Goal: Task Accomplishment & Management: Manage account settings

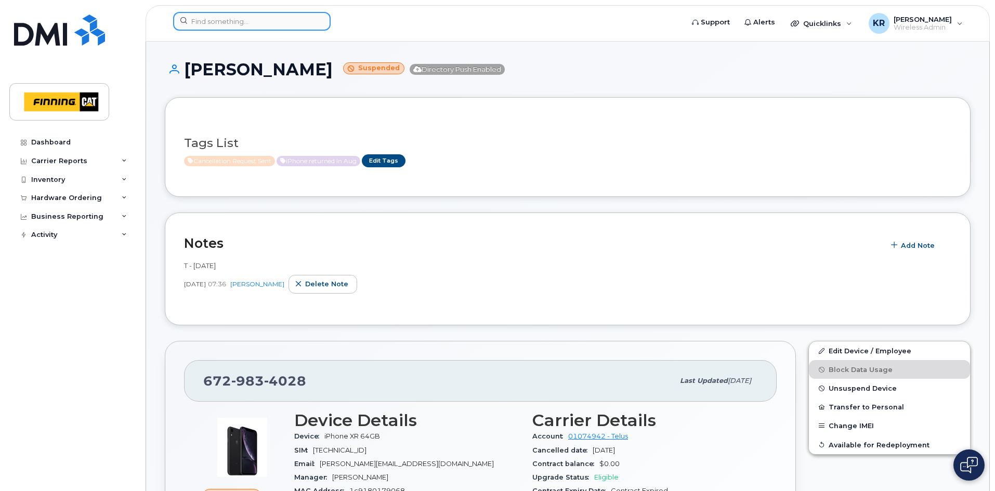
click at [247, 23] on input at bounding box center [252, 21] width 158 height 19
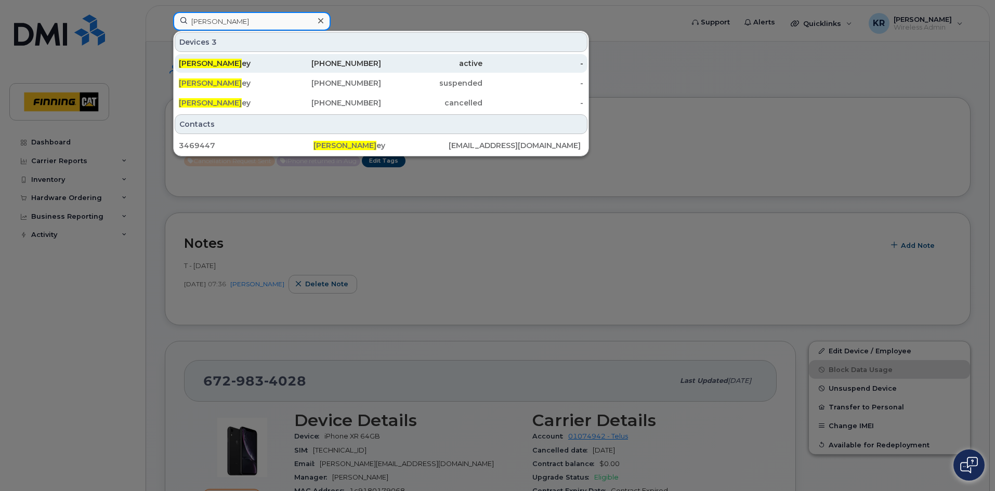
type input "rob swan"
click at [372, 55] on div "780-215-6539" at bounding box center [330, 63] width 101 height 19
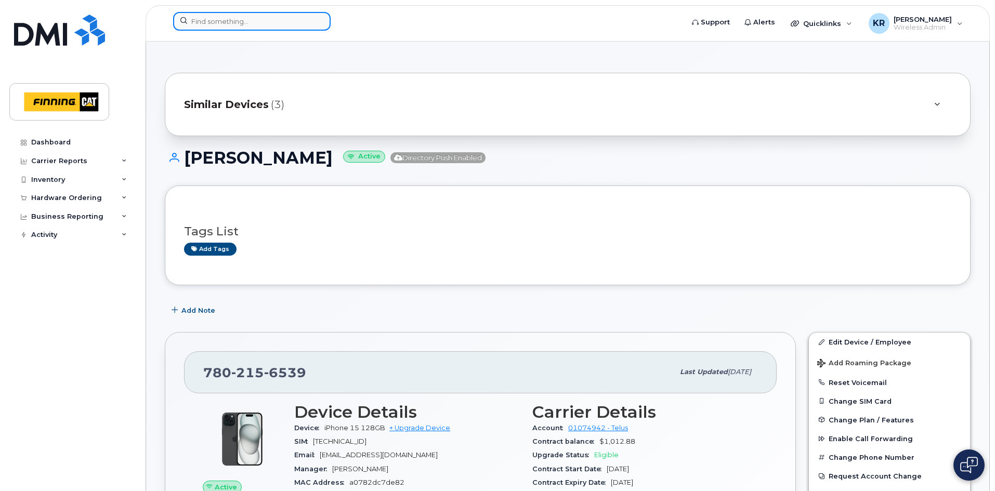
click at [225, 23] on input at bounding box center [252, 21] width 158 height 19
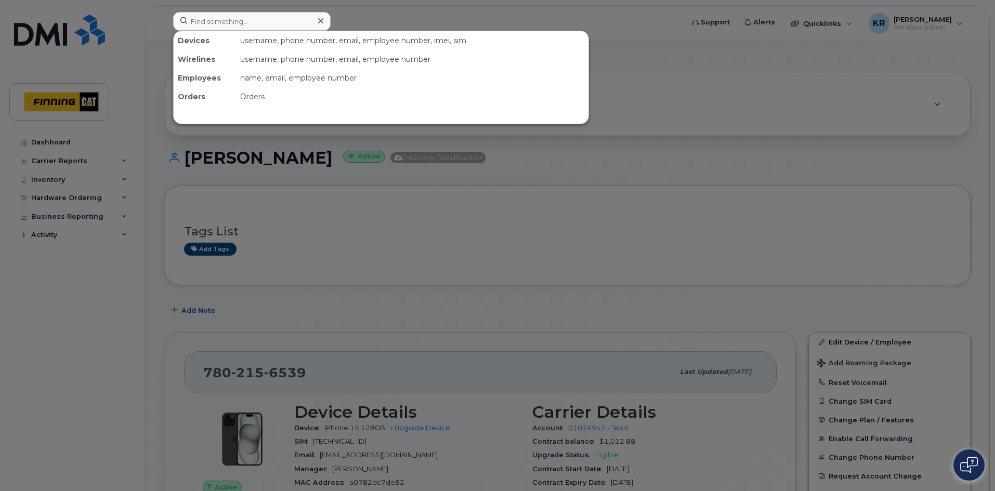
click at [319, 270] on div at bounding box center [497, 245] width 995 height 491
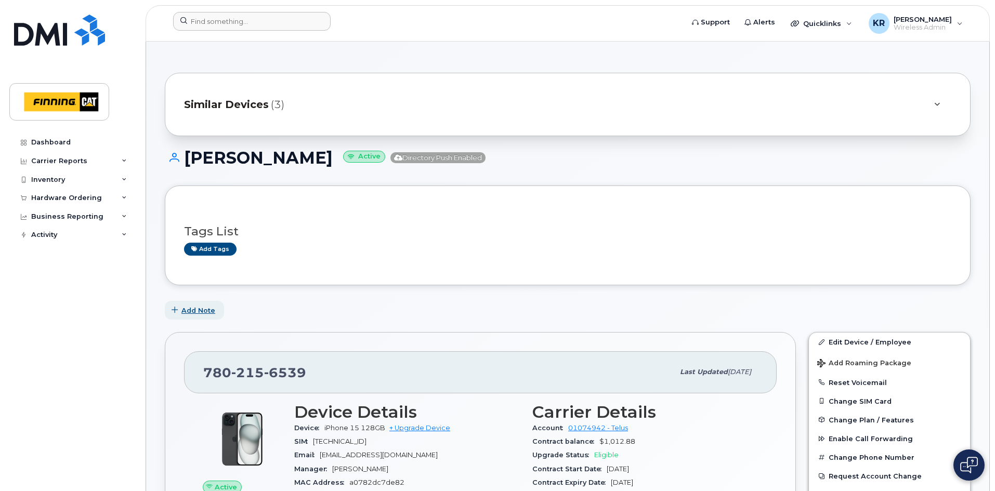
click at [191, 314] on span "Add Note" at bounding box center [198, 311] width 34 height 10
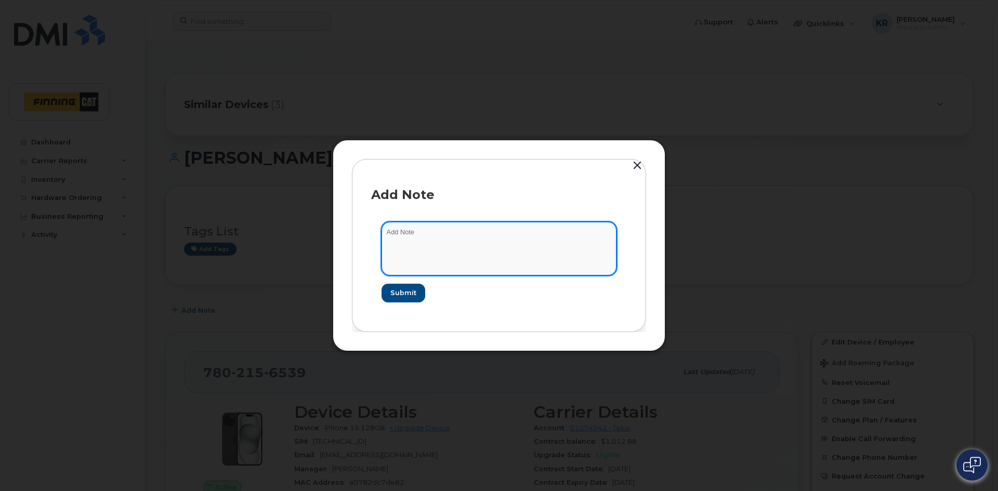
click at [451, 226] on textarea at bounding box center [499, 248] width 235 height 53
type textarea "user previously had iPhone 13 - returned it with notes that it was faulty and w…"
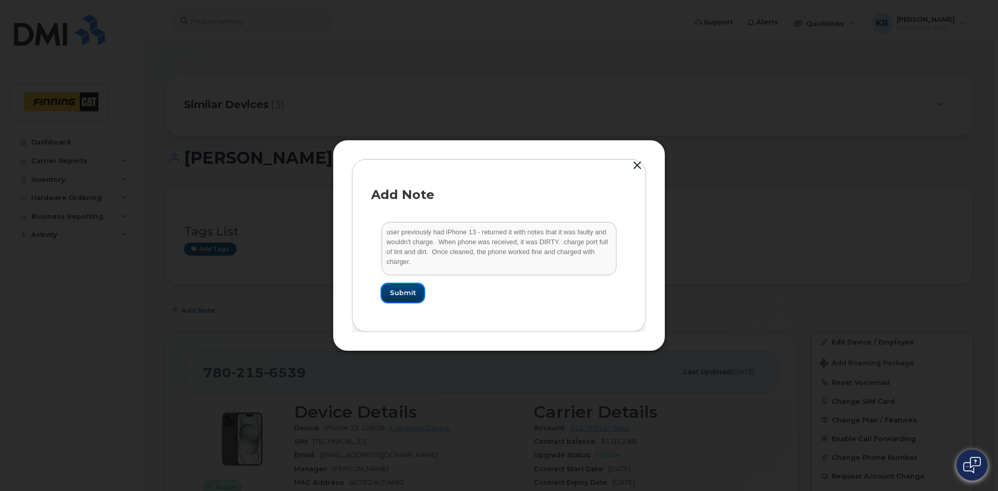
click at [401, 292] on span "Submit" at bounding box center [403, 293] width 26 height 10
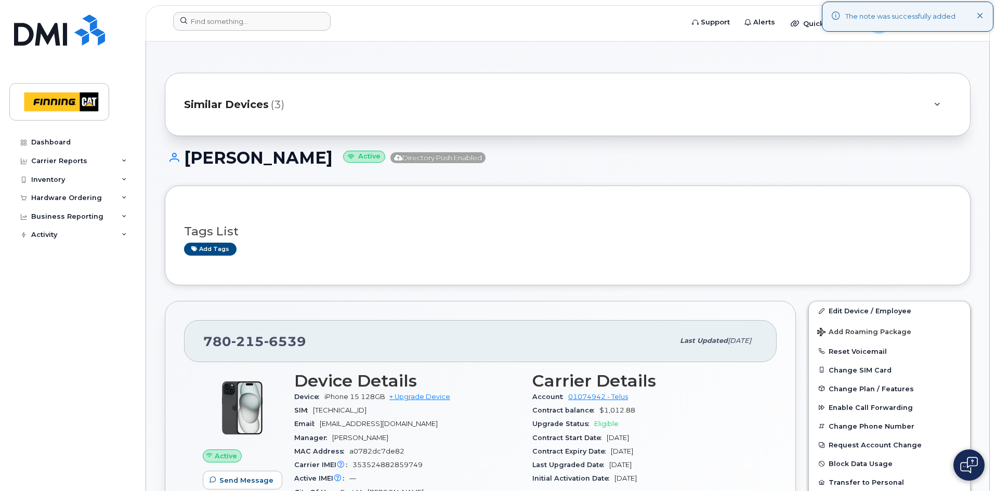
drag, startPoint x: 415, startPoint y: 264, endPoint x: 366, endPoint y: 240, distance: 54.9
click at [366, 240] on div "Tags List Add tags" at bounding box center [568, 235] width 768 height 61
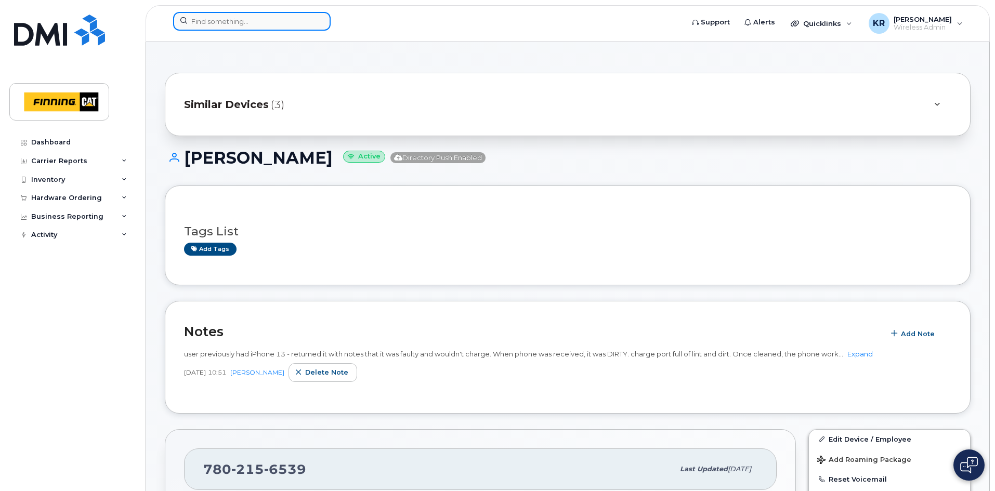
click at [253, 16] on input at bounding box center [252, 21] width 158 height 19
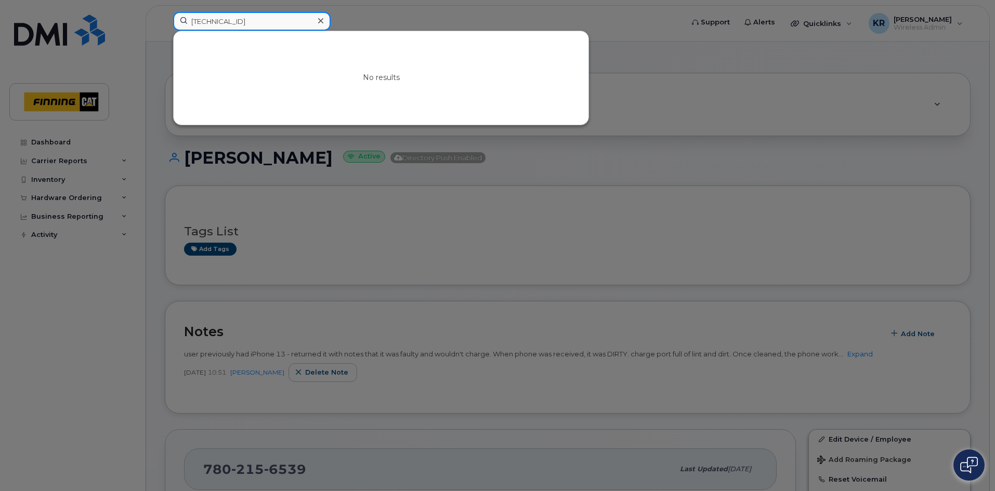
drag, startPoint x: 290, startPoint y: 21, endPoint x: 139, endPoint y: 20, distance: 151.3
click at [165, 20] on div "8912230102112194315 No results" at bounding box center [425, 23] width 520 height 23
click at [410, 14] on div at bounding box center [497, 245] width 995 height 491
drag, startPoint x: 293, startPoint y: 27, endPoint x: 147, endPoint y: 29, distance: 146.1
click at [165, 29] on div "8912230102112194315 No results" at bounding box center [425, 23] width 520 height 23
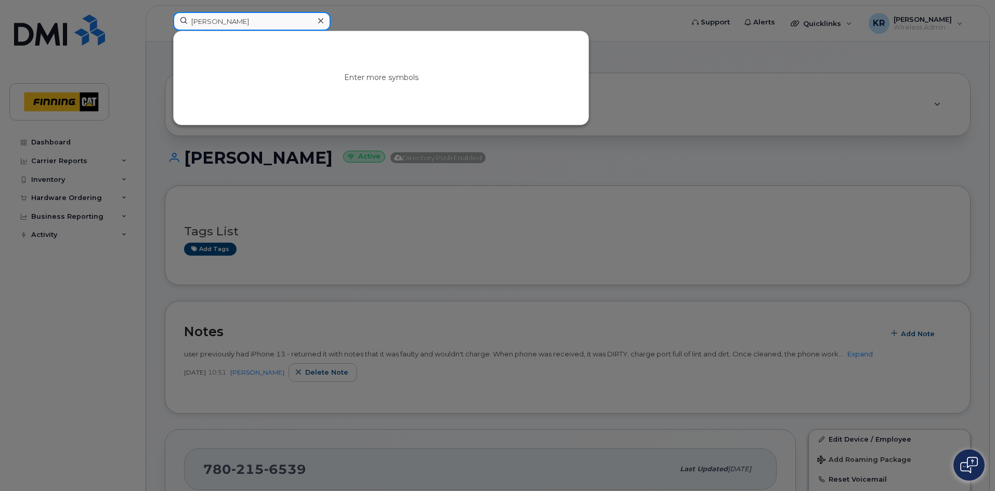
type input "joshua papke"
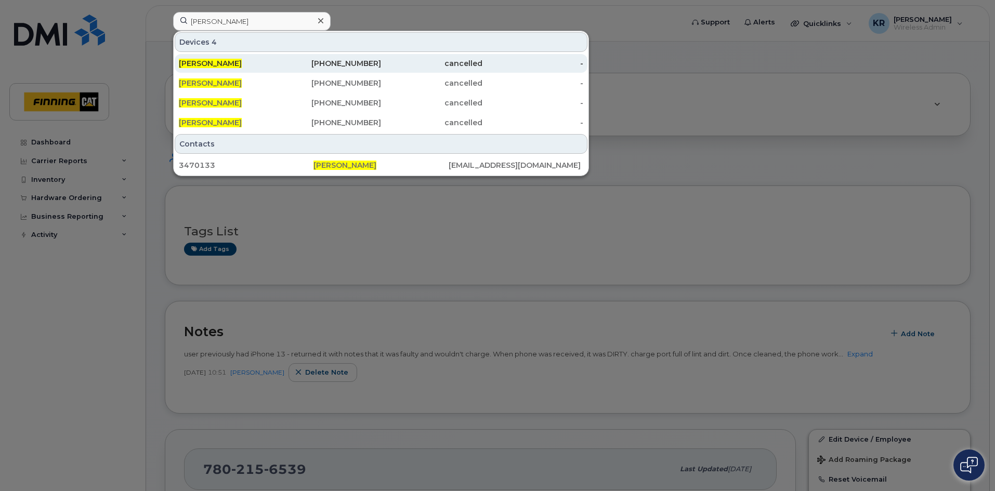
click at [362, 60] on div "[PHONE_NUMBER]" at bounding box center [330, 63] width 101 height 10
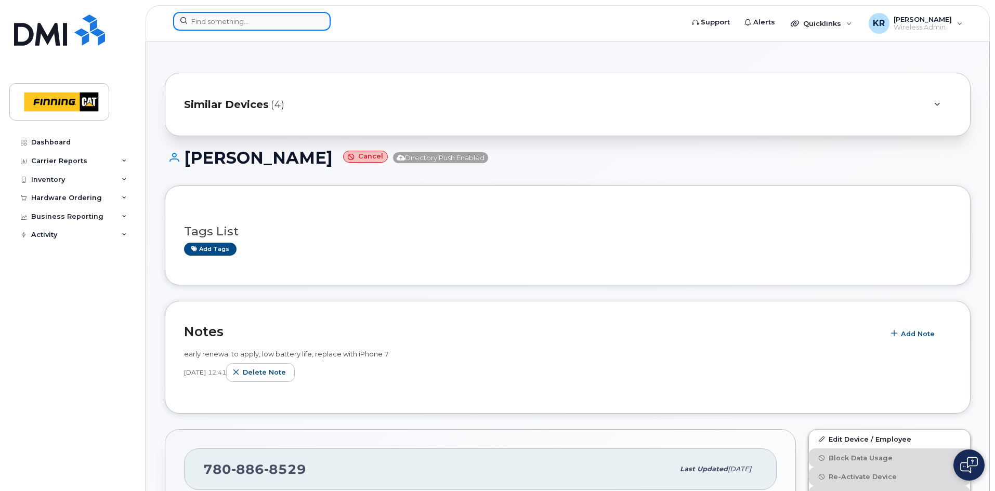
click at [229, 23] on input at bounding box center [252, 21] width 158 height 19
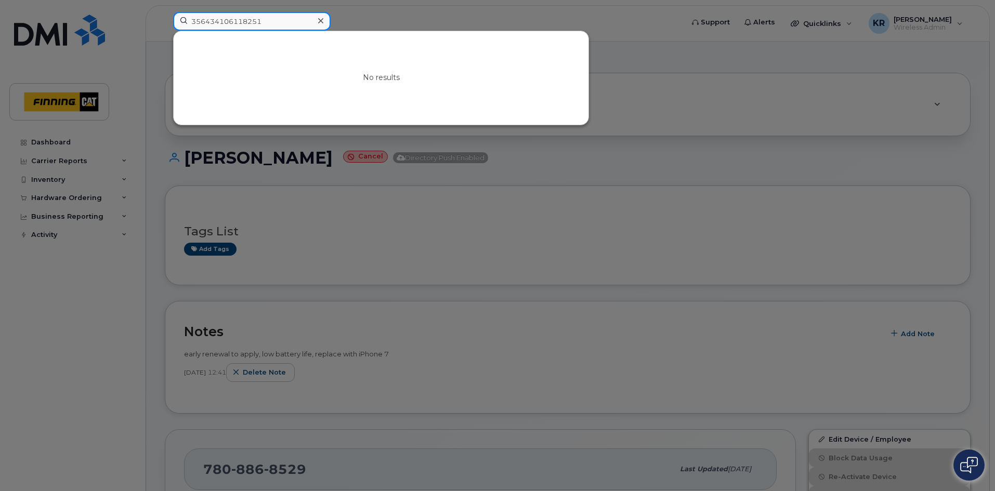
type input "356434106118251"
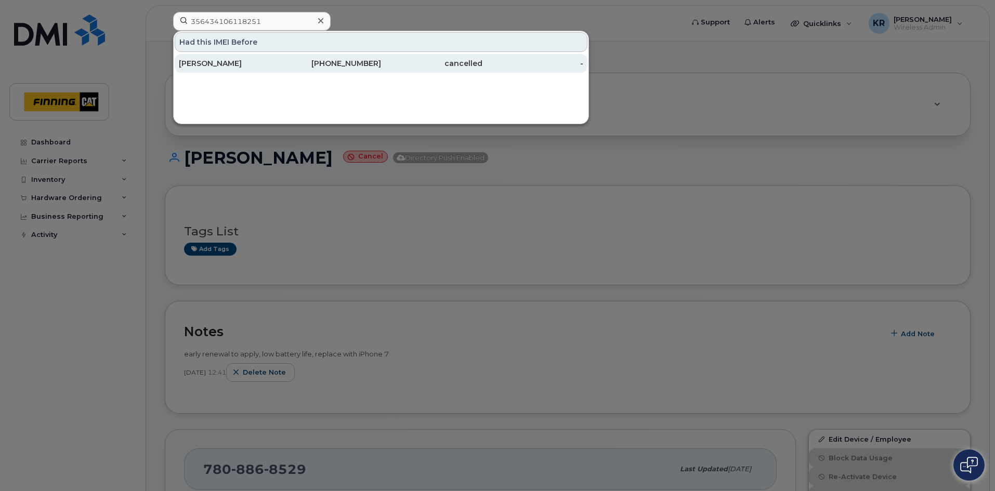
click at [390, 66] on div "cancelled" at bounding box center [431, 63] width 101 height 10
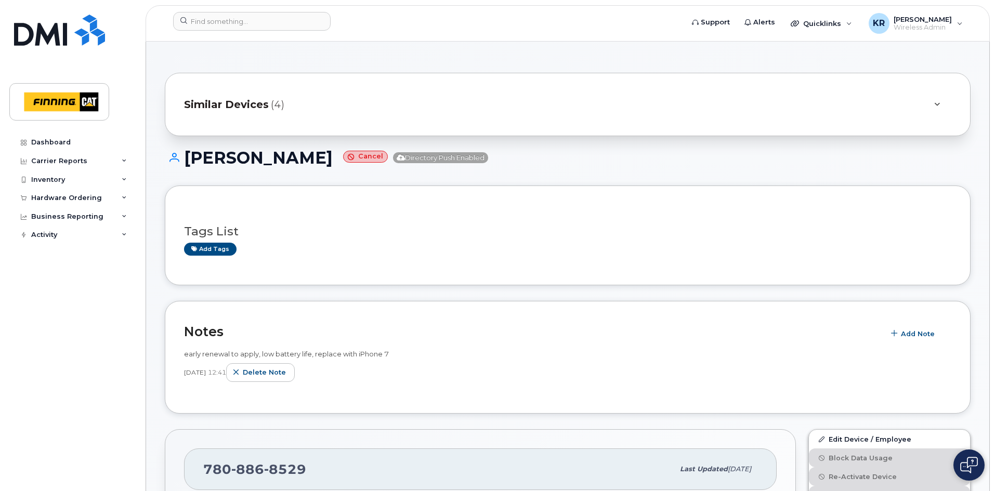
click at [239, 102] on span "Similar Devices" at bounding box center [226, 104] width 85 height 15
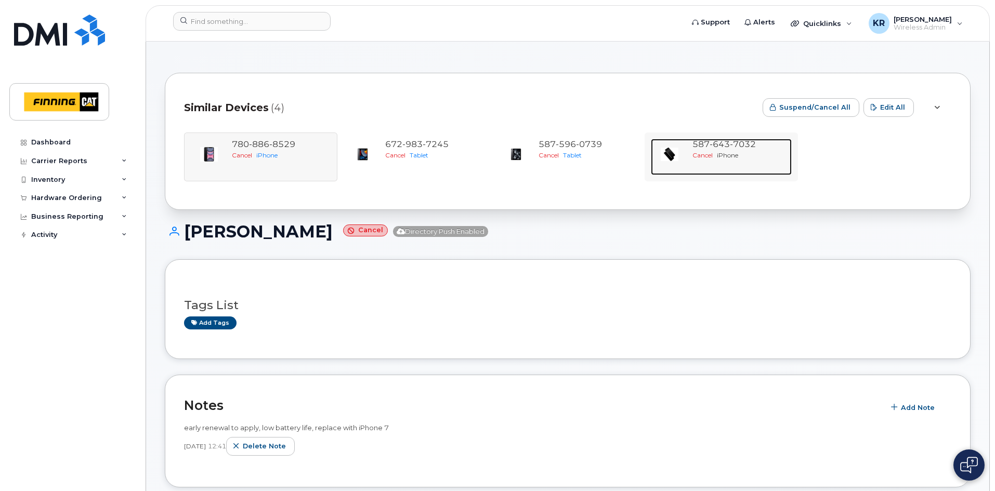
click at [713, 151] on span "Cancel" at bounding box center [703, 155] width 20 height 8
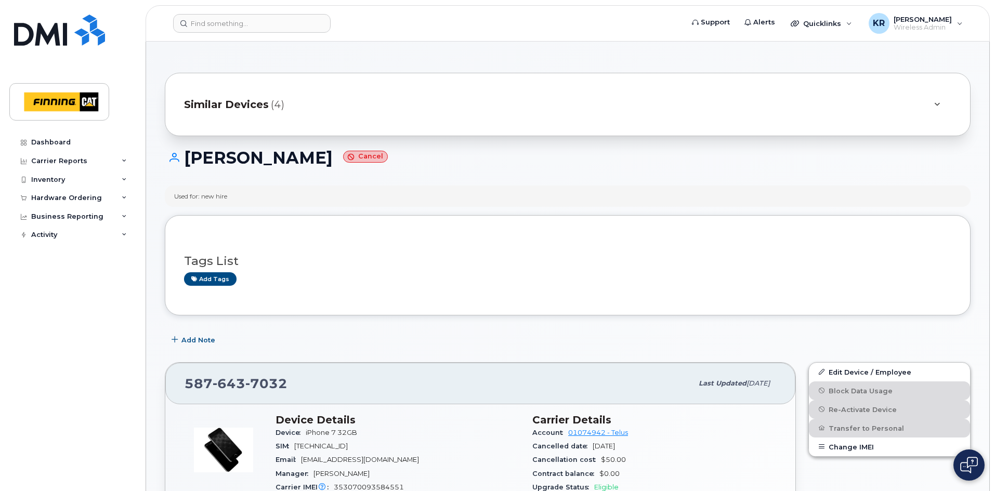
click at [238, 110] on span "Similar Devices" at bounding box center [226, 104] width 85 height 15
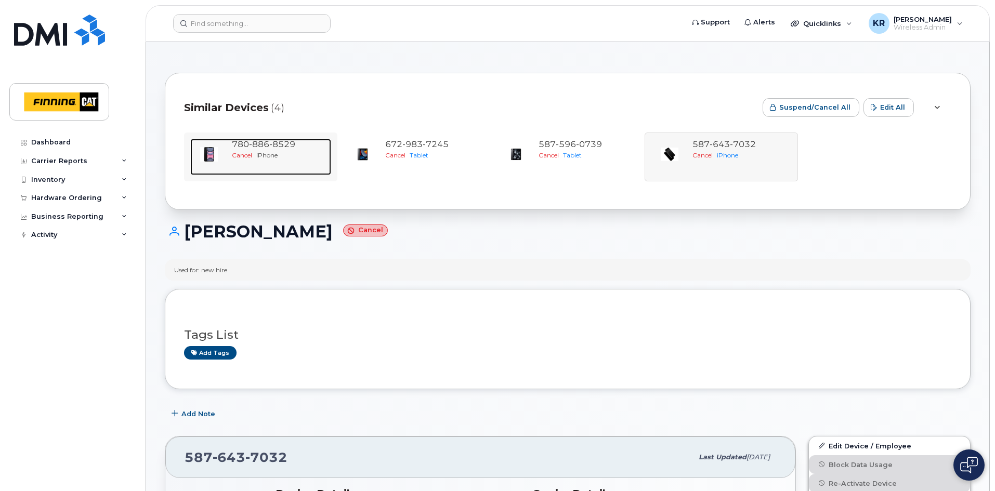
click at [251, 152] on span "Cancel" at bounding box center [242, 155] width 20 height 8
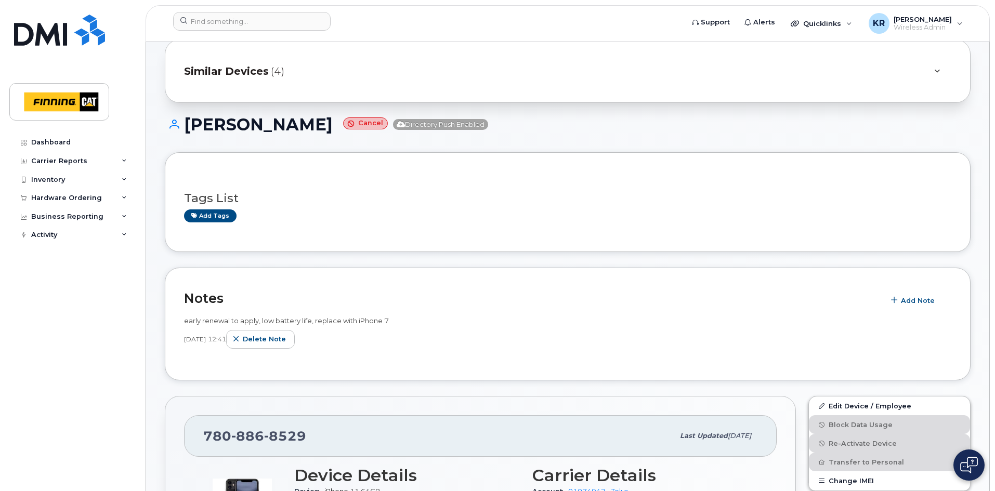
scroll to position [104, 0]
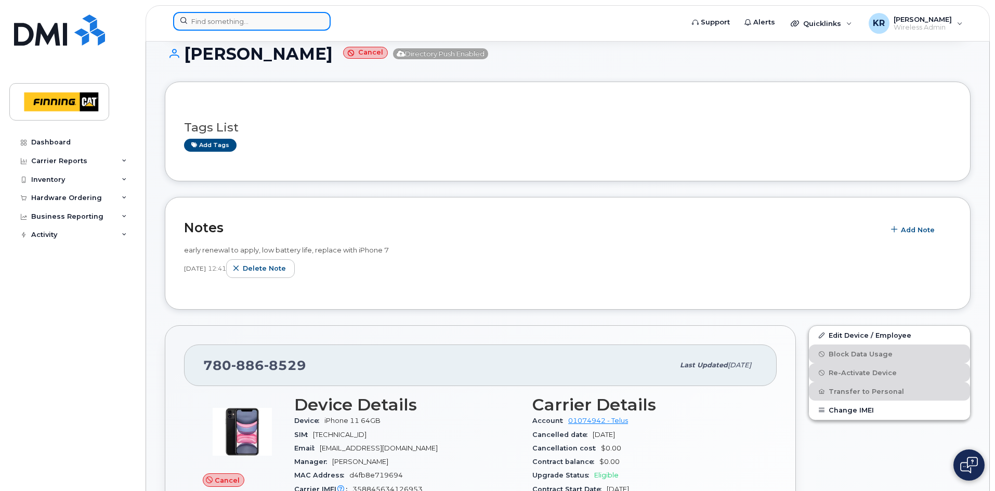
click at [257, 20] on input at bounding box center [252, 21] width 158 height 19
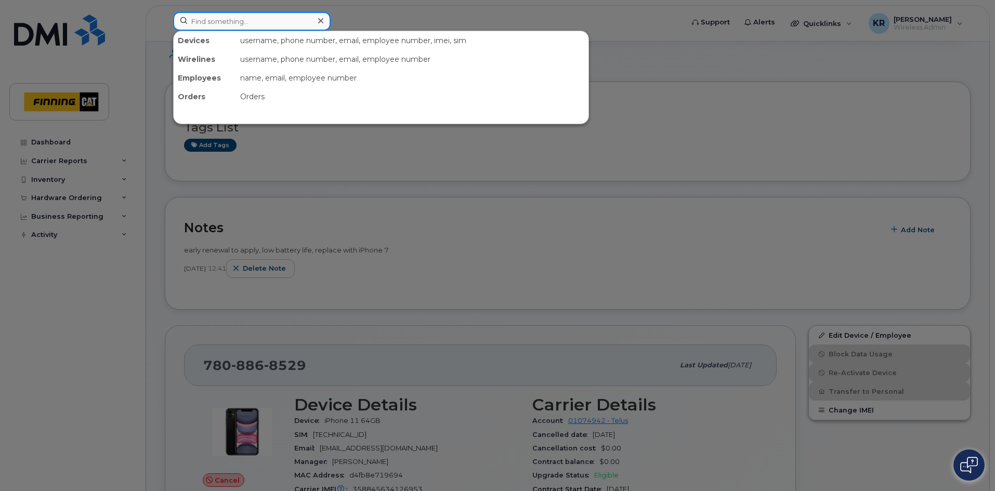
paste input "[PERSON_NAME]"
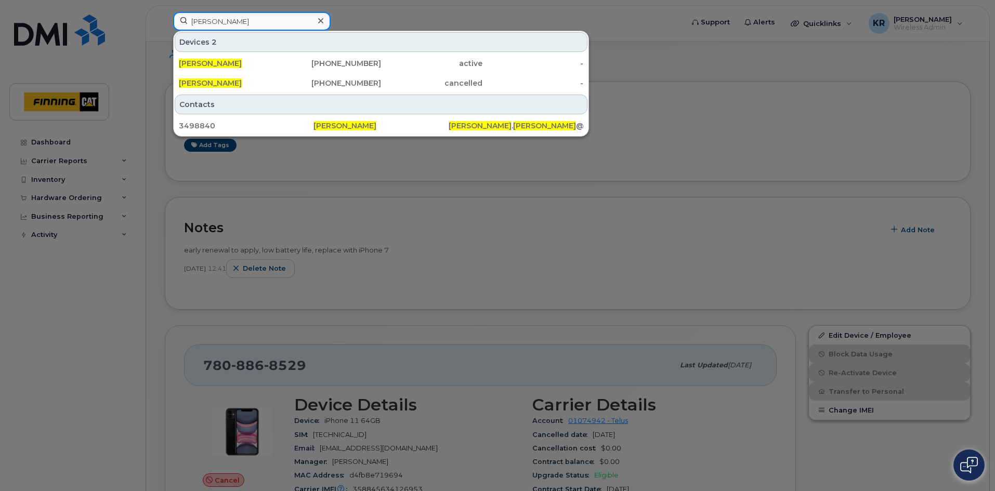
type input "[PERSON_NAME]"
click at [347, 209] on div at bounding box center [497, 245] width 995 height 491
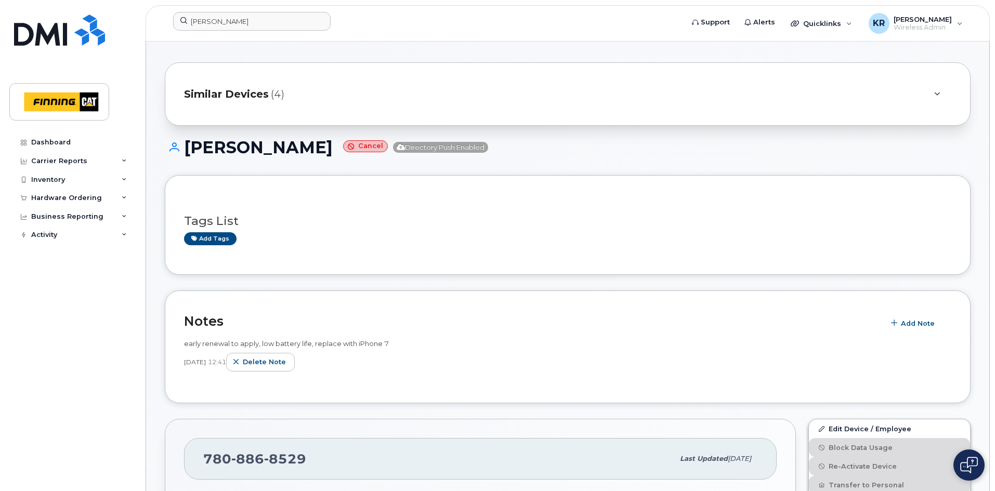
scroll to position [0, 0]
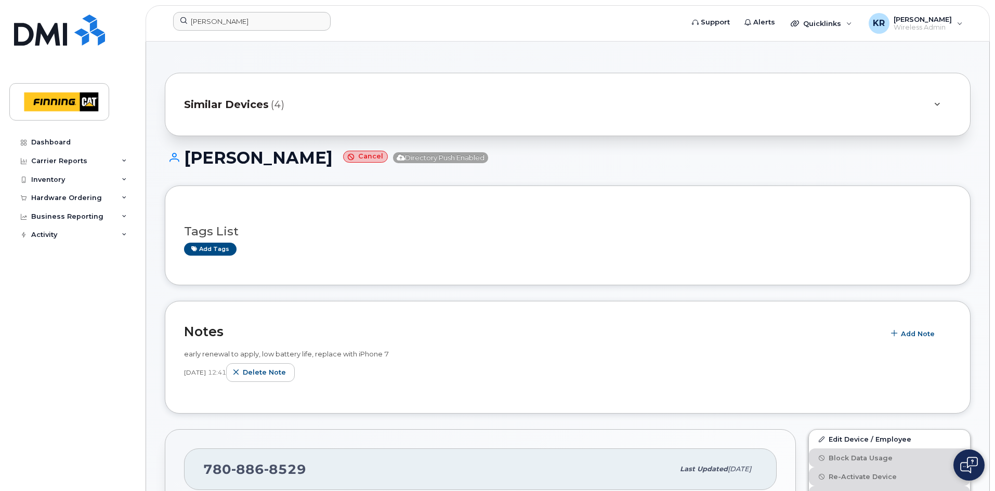
click at [264, 106] on span "Similar Devices" at bounding box center [226, 104] width 85 height 15
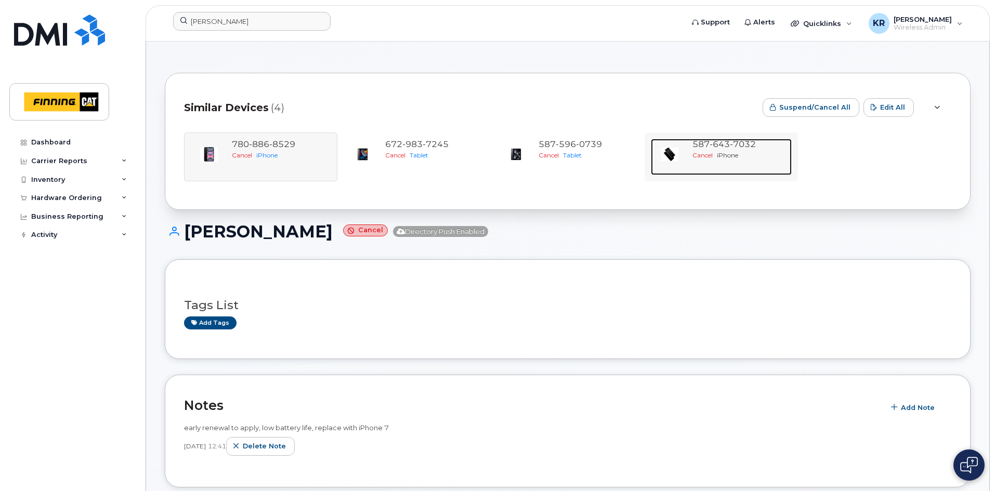
click at [738, 150] on div "587 643 7032" at bounding box center [740, 145] width 95 height 12
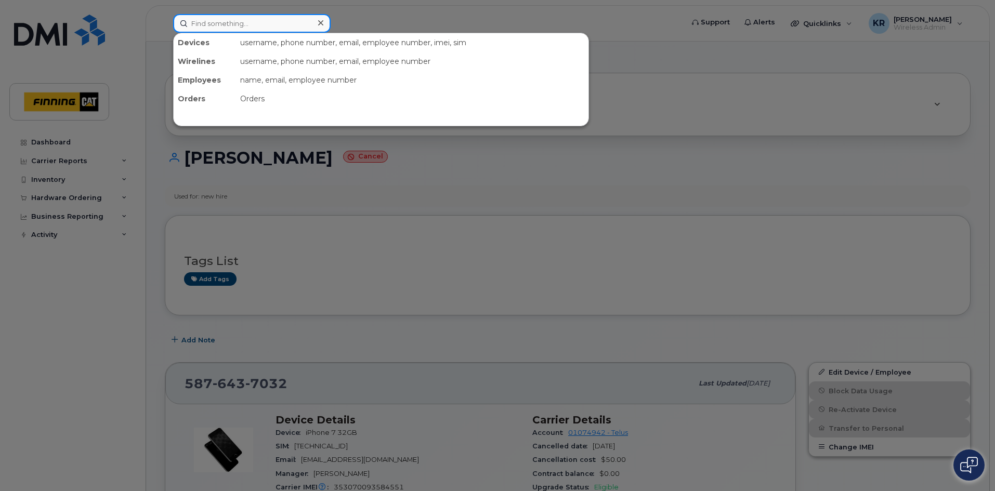
click at [272, 27] on input at bounding box center [252, 23] width 158 height 19
paste input "Percy Bernier"
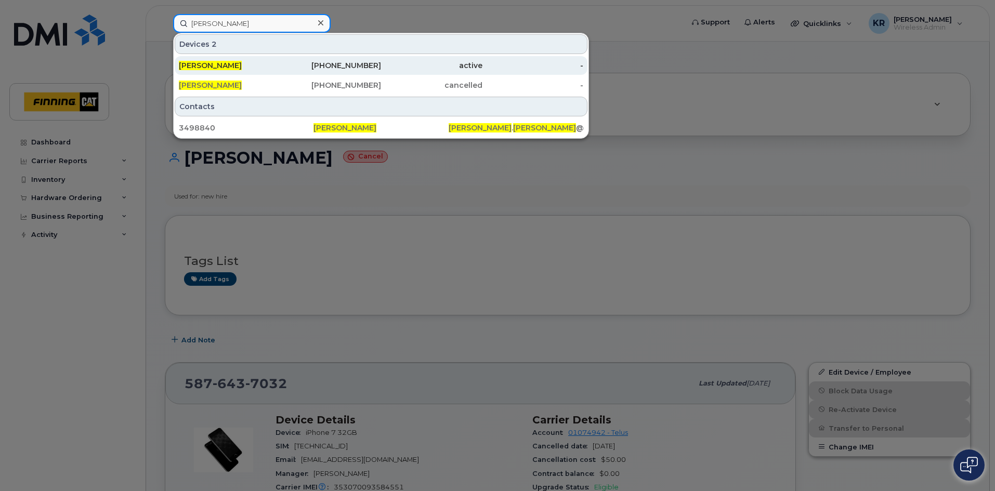
type input "Percy Bernier"
click at [389, 62] on div "active" at bounding box center [431, 65] width 101 height 10
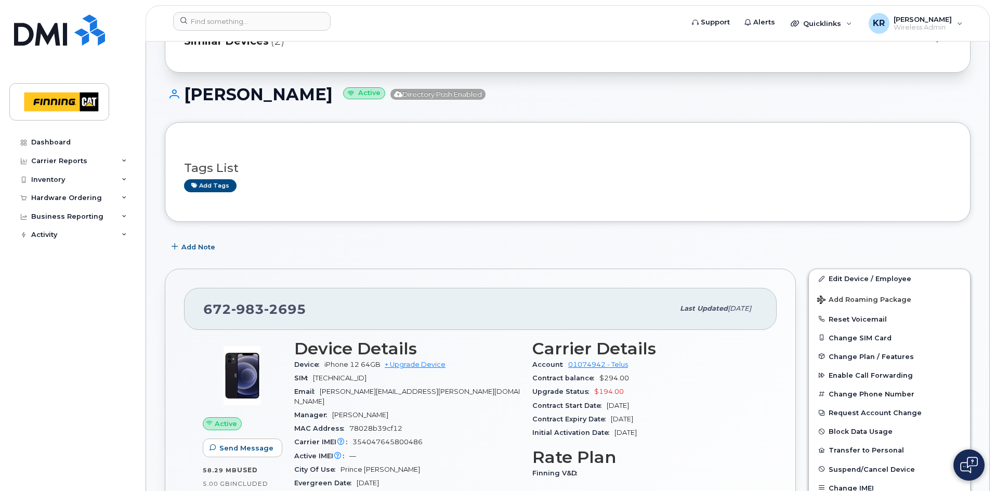
scroll to position [52, 0]
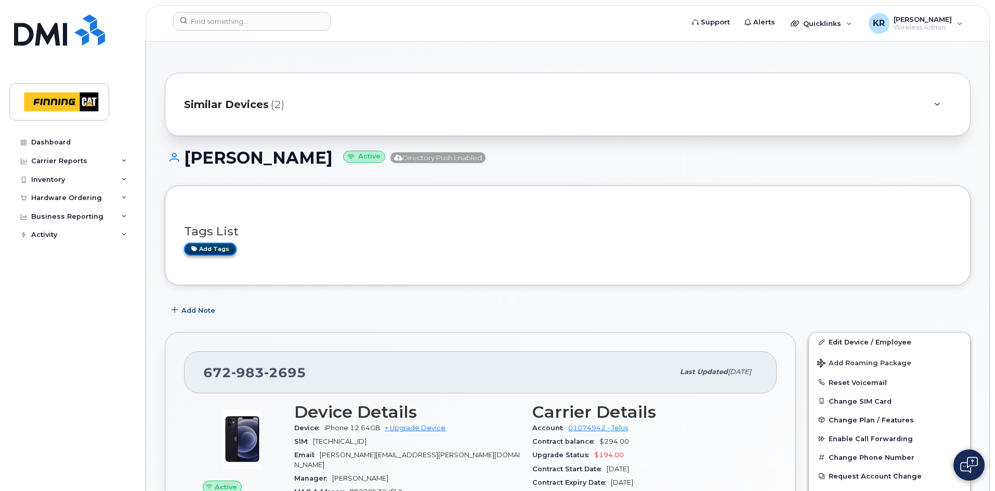
click at [213, 248] on link "Add tags" at bounding box center [210, 249] width 53 height 13
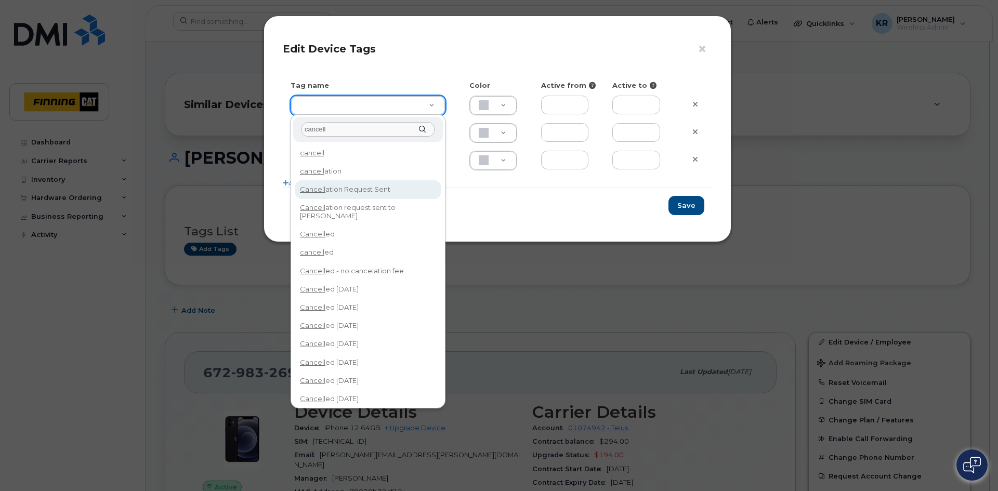
type input "cancell"
type input "Cancellation Request Sent"
type input "FDDCC5"
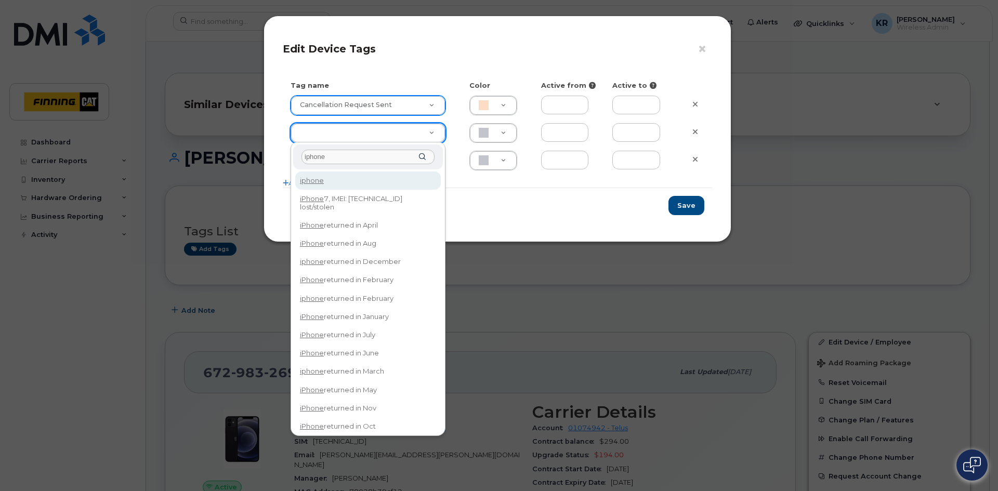
type input "iphone"
type input "iPhone returned in Aug"
type input "DFD3EE"
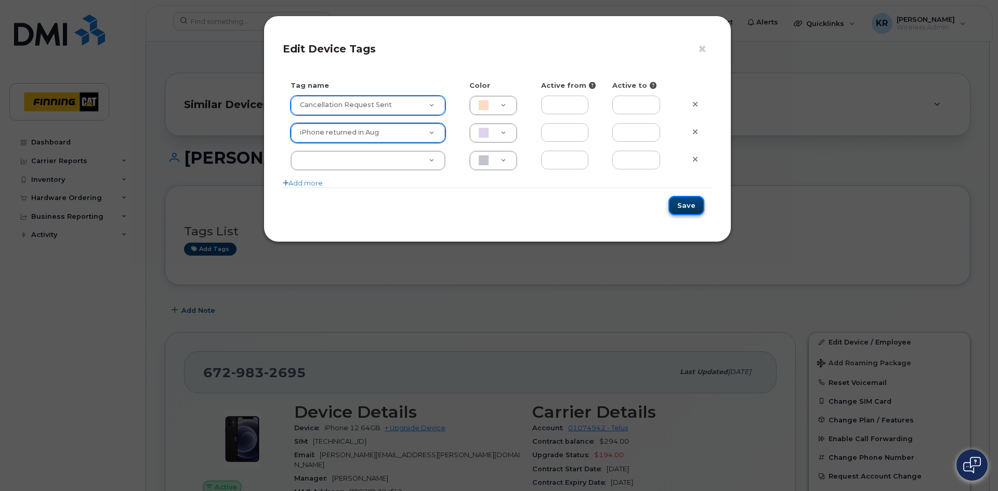
click at [694, 201] on button "Save" at bounding box center [687, 205] width 36 height 19
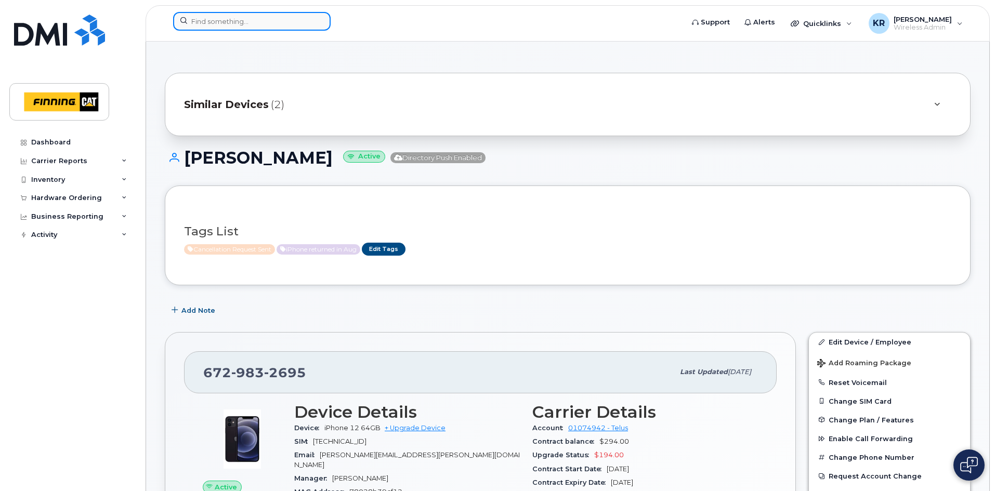
drag, startPoint x: 262, startPoint y: 23, endPoint x: 279, endPoint y: 28, distance: 17.2
click at [262, 23] on input at bounding box center [252, 21] width 158 height 19
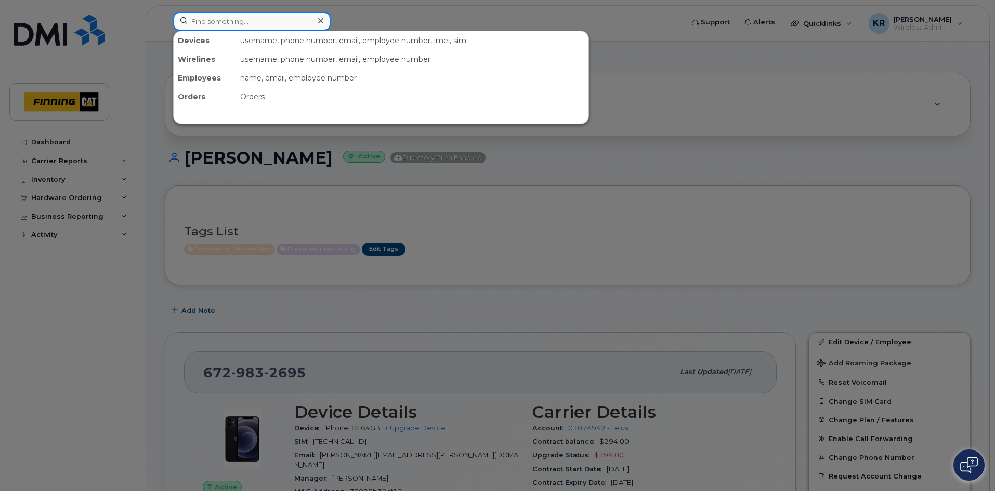
click at [200, 24] on input at bounding box center [252, 21] width 158 height 19
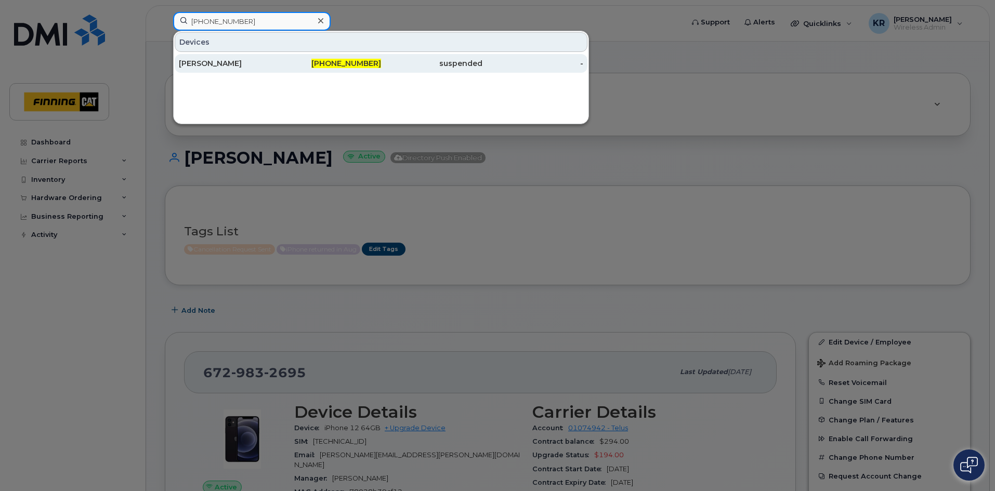
type input "672-983-4028"
click at [320, 62] on div "672-983-4028" at bounding box center [330, 63] width 101 height 10
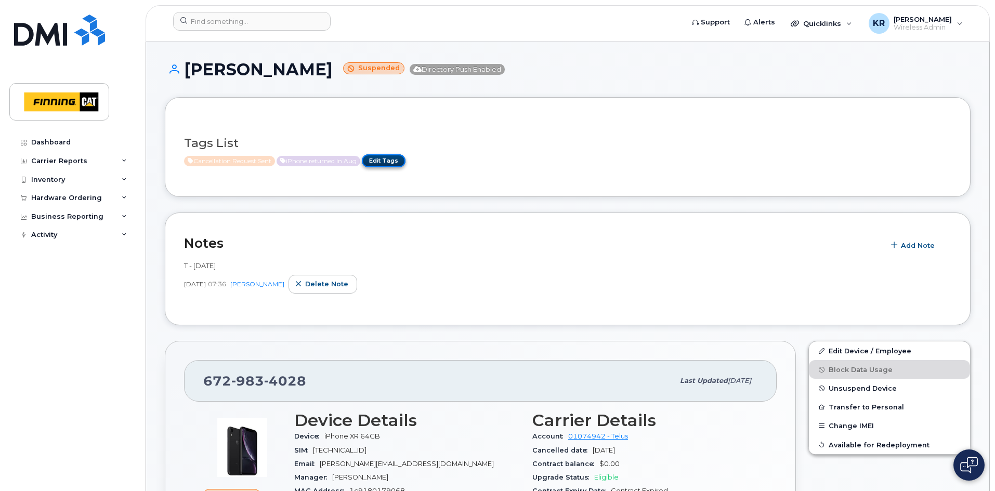
click at [392, 161] on link "Edit Tags" at bounding box center [384, 160] width 44 height 13
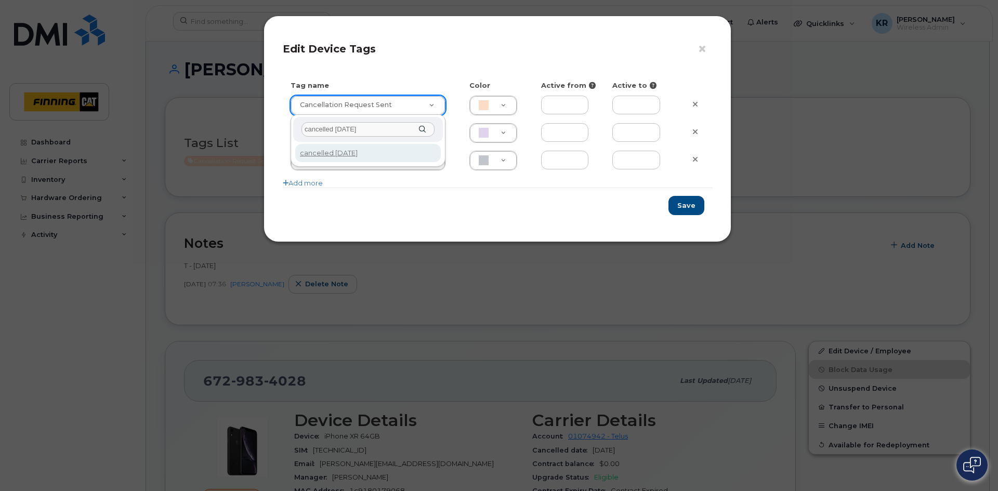
type input "cancelled [DATE]"
click at [689, 207] on button "Save" at bounding box center [687, 205] width 36 height 19
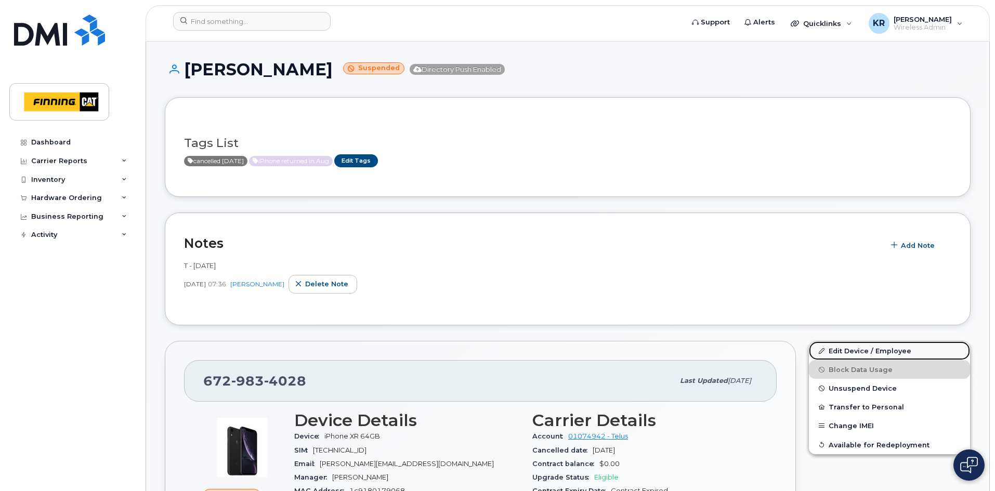
click at [850, 353] on link "Edit Device / Employee" at bounding box center [889, 351] width 161 height 19
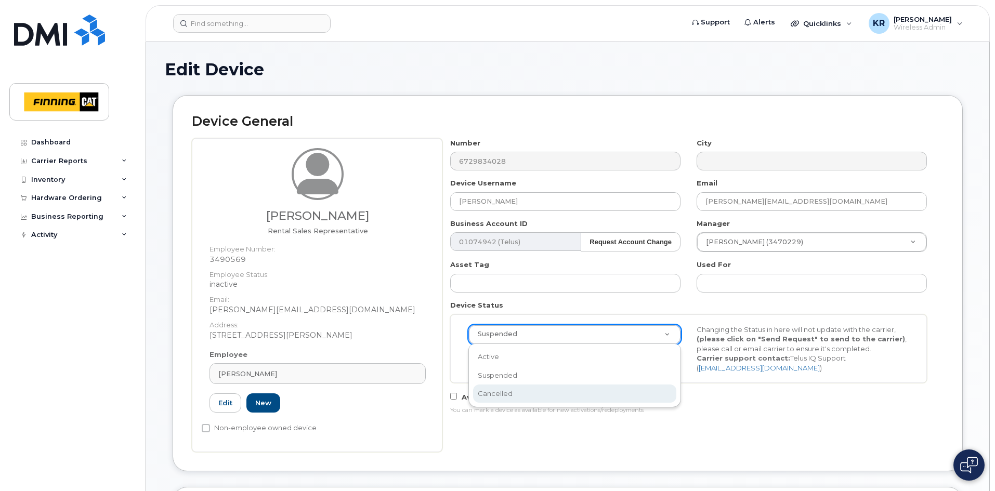
select select "cancelled"
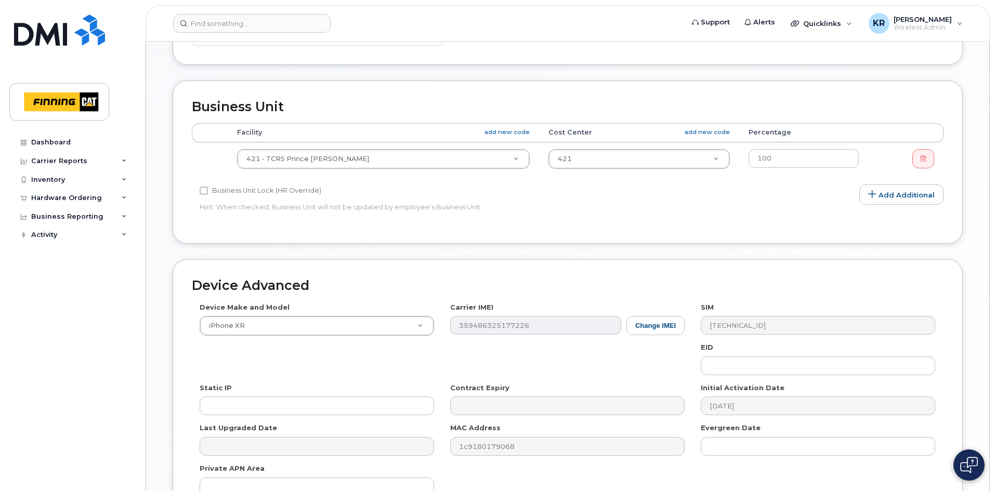
scroll to position [570, 0]
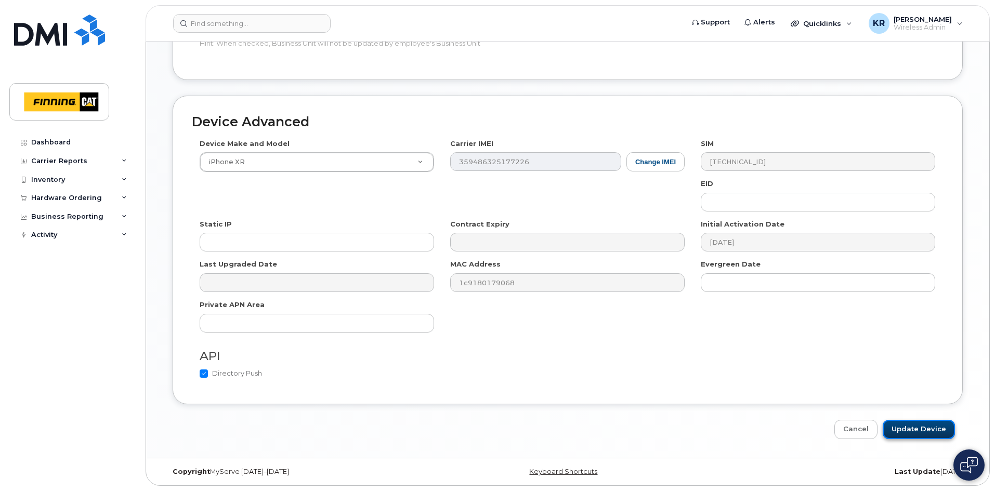
click at [917, 432] on input "Update Device" at bounding box center [919, 429] width 72 height 19
type input "Saving..."
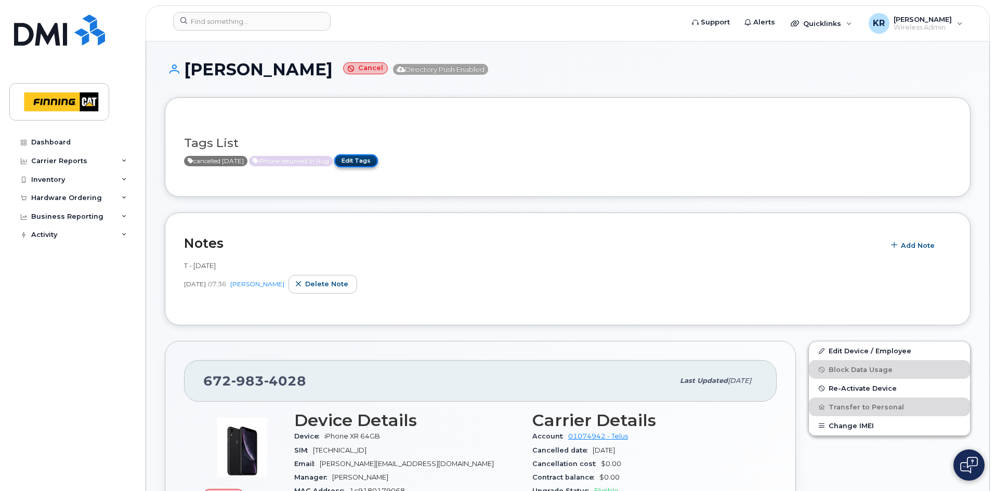
click at [378, 159] on link "Edit Tags" at bounding box center [356, 160] width 44 height 13
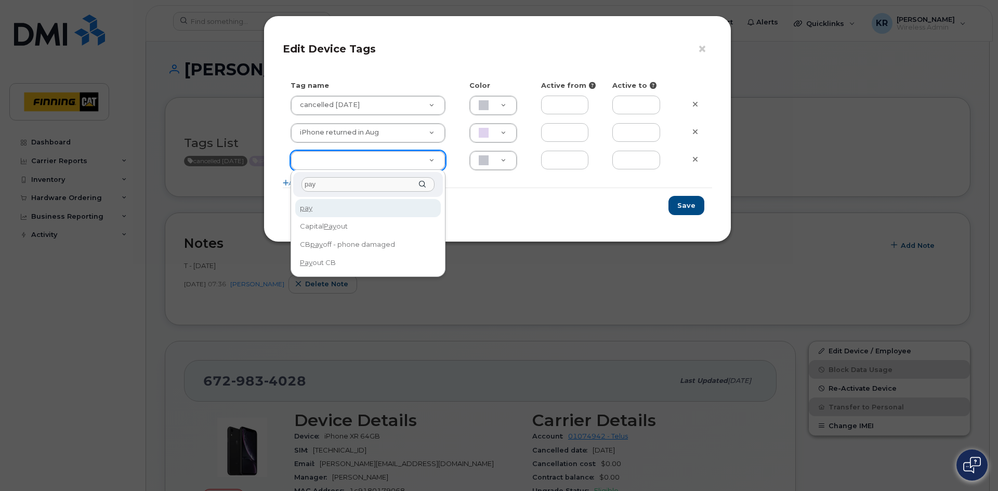
type input "pay"
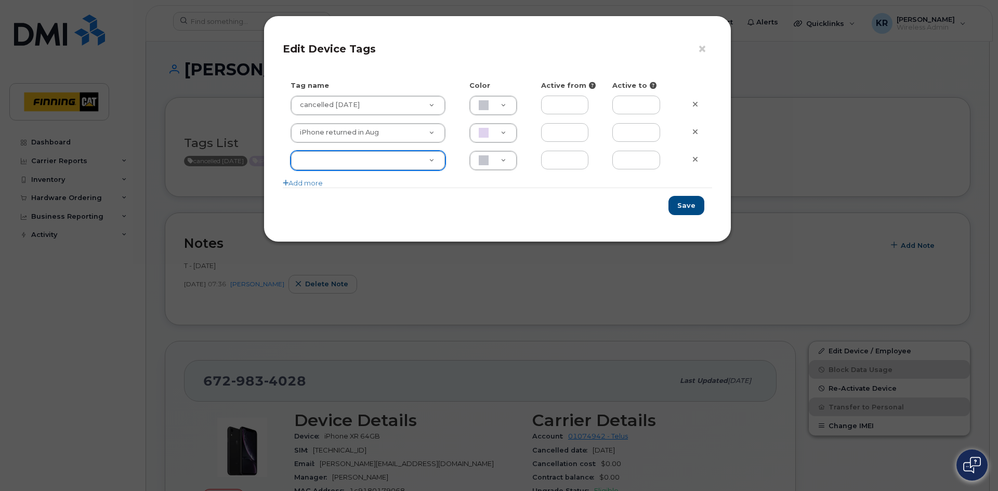
click at [770, 160] on div "× Edit Device Tags Tag name Color Active from Active to cancelled [DATE] cancel…" at bounding box center [499, 245] width 998 height 491
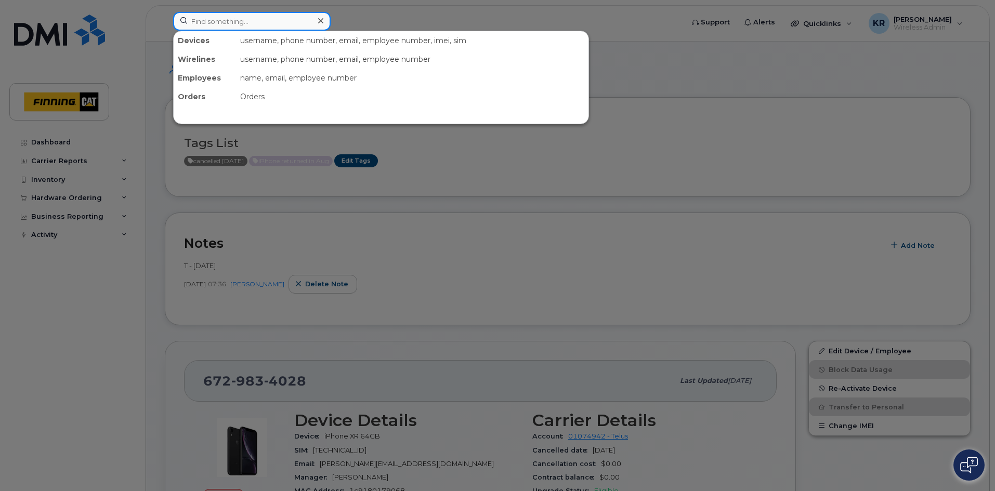
click at [243, 21] on input at bounding box center [252, 21] width 158 height 19
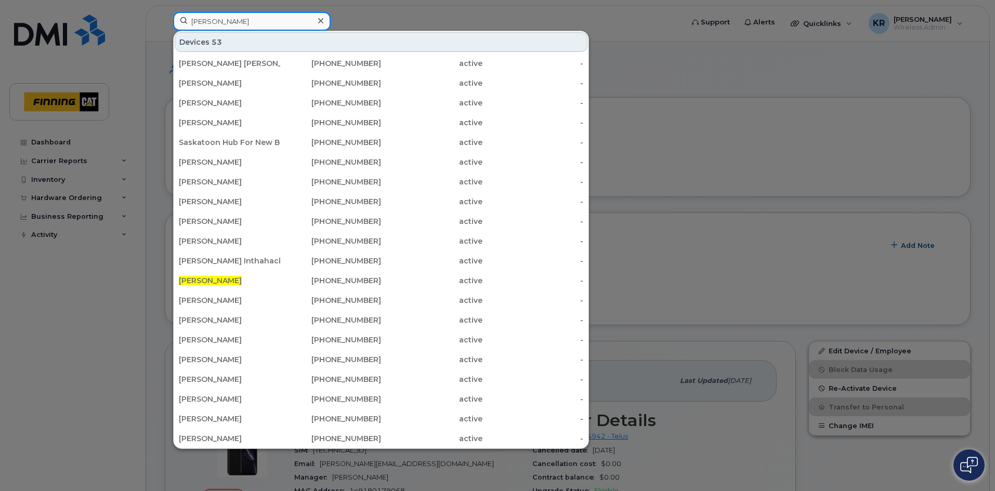
type input "[PERSON_NAME]"
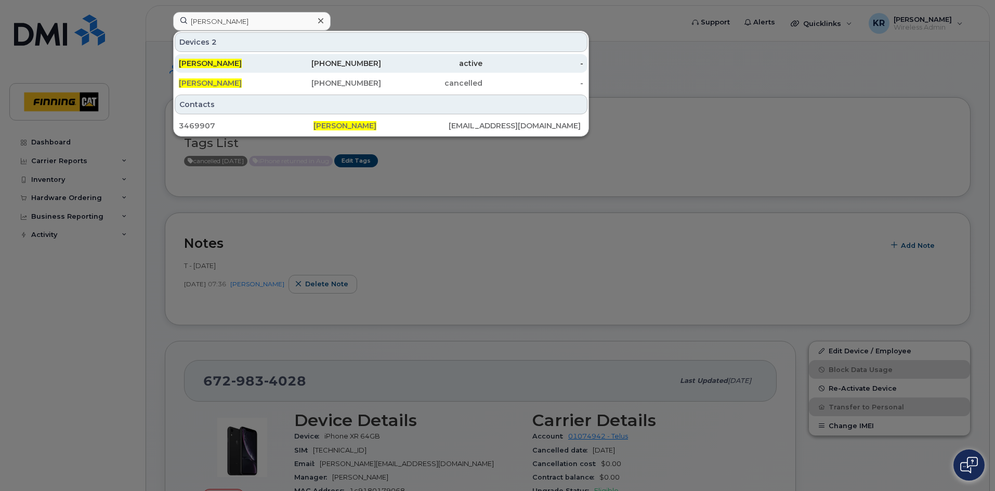
click at [328, 64] on div "[PHONE_NUMBER]" at bounding box center [330, 63] width 101 height 10
